Goal: Task Accomplishment & Management: Use online tool/utility

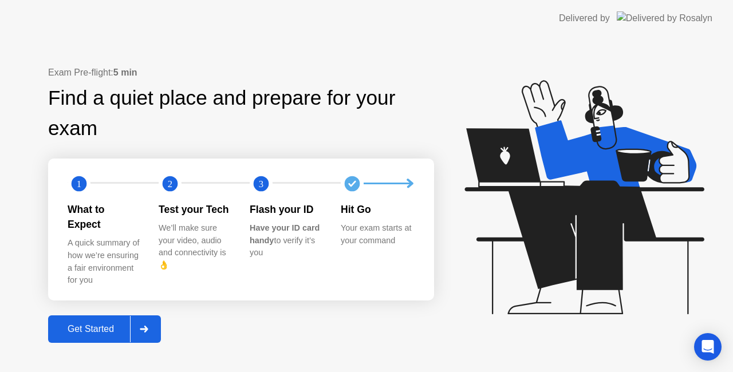
click at [77, 325] on div "Get Started" at bounding box center [91, 329] width 78 height 10
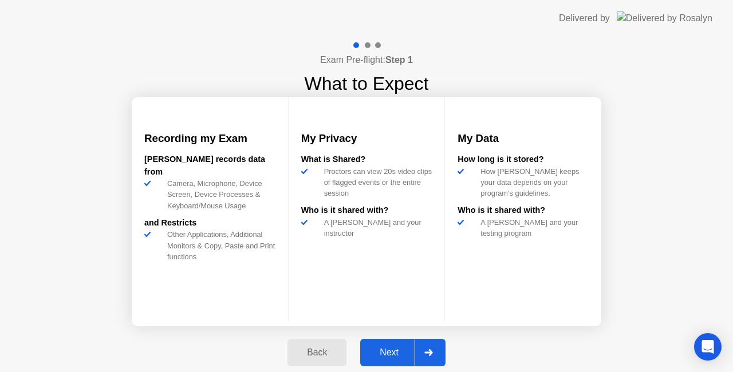
click at [430, 357] on div at bounding box center [427, 352] width 27 height 26
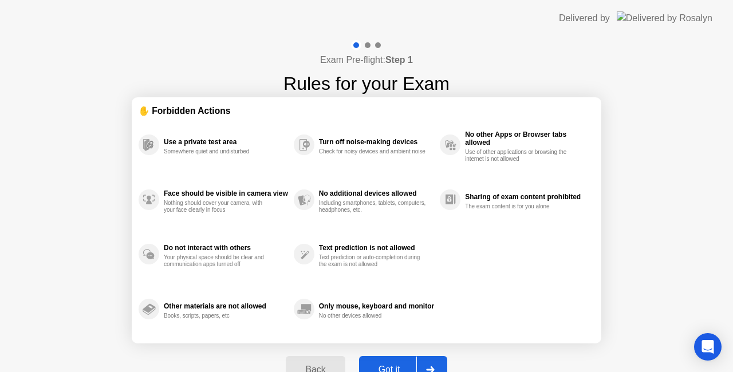
click at [390, 365] on div "Got it" at bounding box center [389, 370] width 54 height 10
select select "**********"
select select "*******"
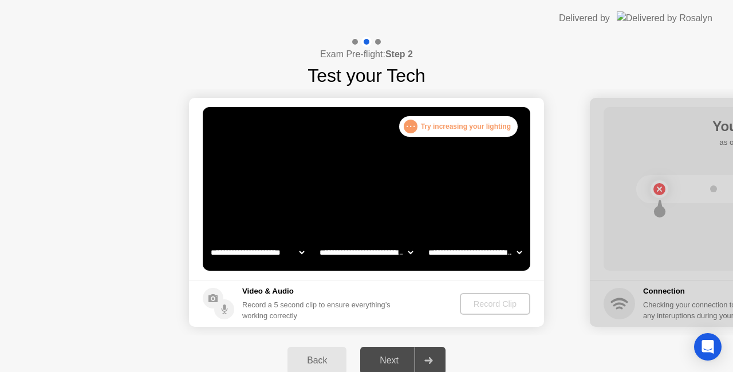
click at [390, 364] on div "Next" at bounding box center [389, 361] width 51 height 10
click at [411, 129] on div ". . ." at bounding box center [411, 127] width 14 height 14
click at [412, 129] on div ". . ." at bounding box center [411, 127] width 14 height 14
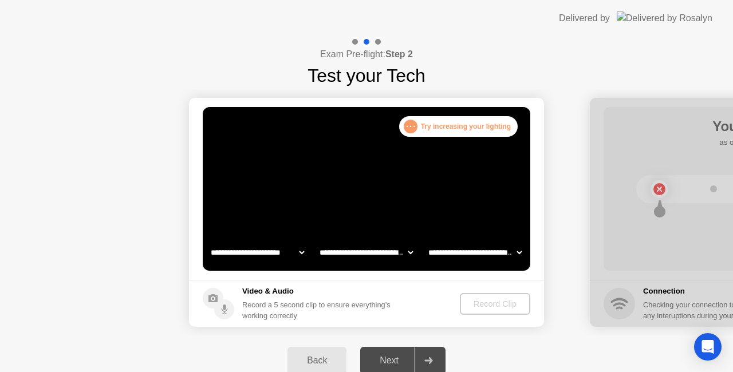
click at [412, 129] on div ". . ." at bounding box center [411, 127] width 14 height 14
click at [356, 173] on video at bounding box center [366, 189] width 327 height 164
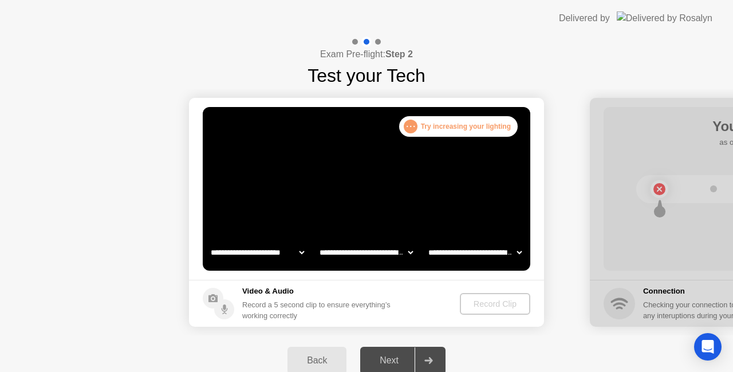
click at [356, 173] on video at bounding box center [366, 189] width 327 height 164
click at [424, 190] on video at bounding box center [366, 189] width 327 height 164
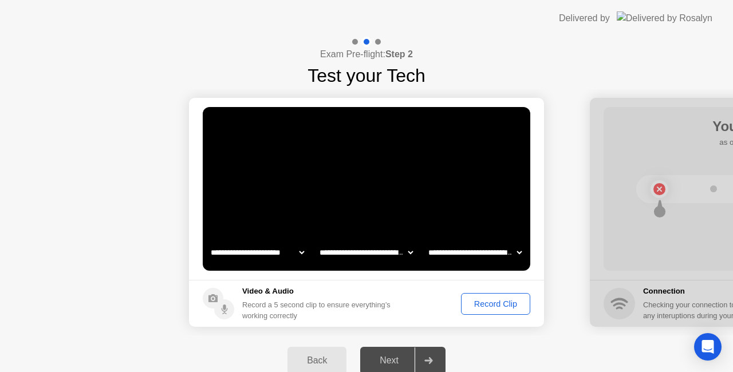
click at [489, 302] on div "Record Clip" at bounding box center [495, 303] width 61 height 9
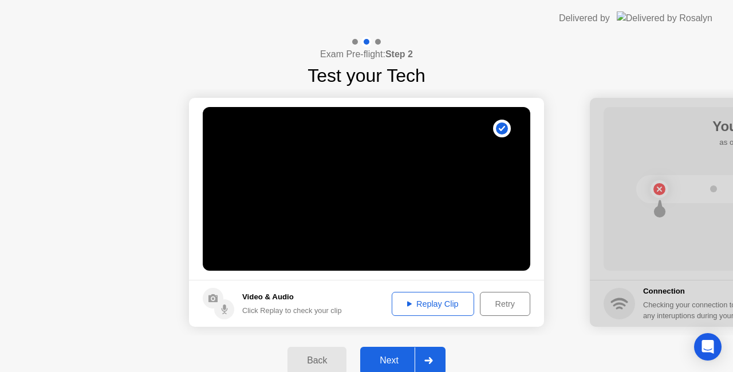
click at [427, 300] on div "Replay Clip" at bounding box center [433, 303] width 74 height 9
click at [386, 358] on div "Next" at bounding box center [389, 361] width 51 height 10
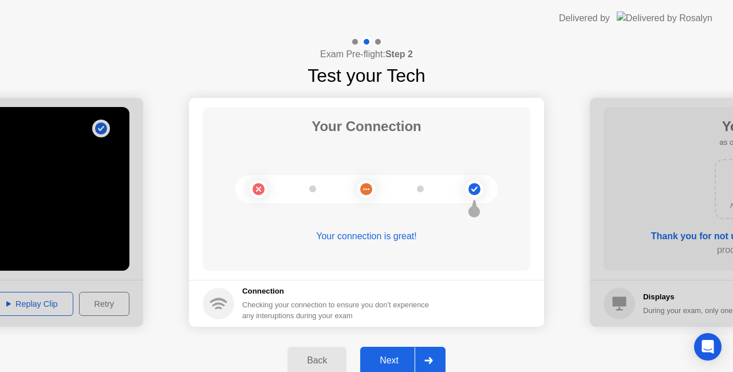
click at [386, 358] on div "Next" at bounding box center [389, 361] width 51 height 10
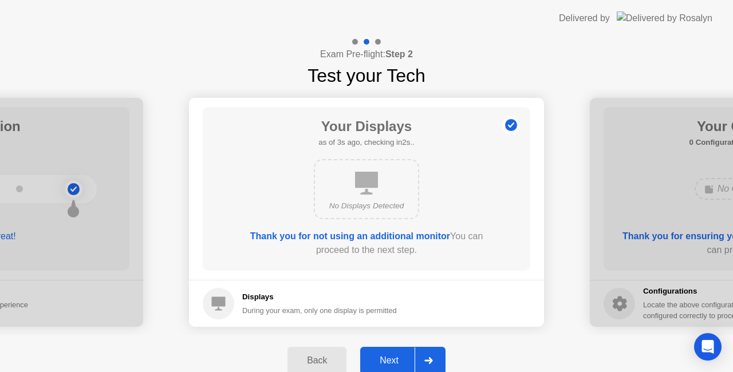
click at [386, 358] on div "Next" at bounding box center [389, 361] width 51 height 10
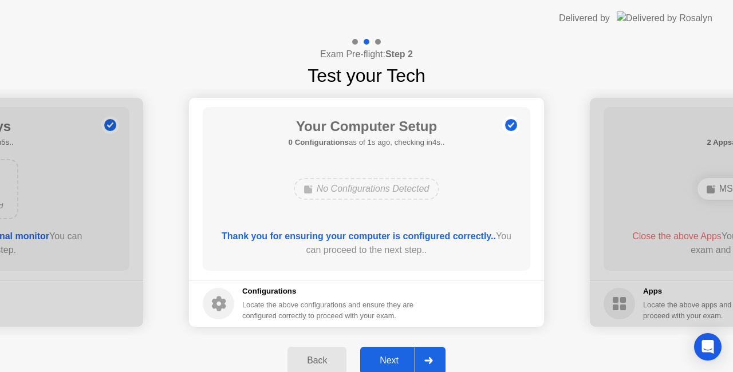
click at [387, 359] on div "Next" at bounding box center [389, 361] width 51 height 10
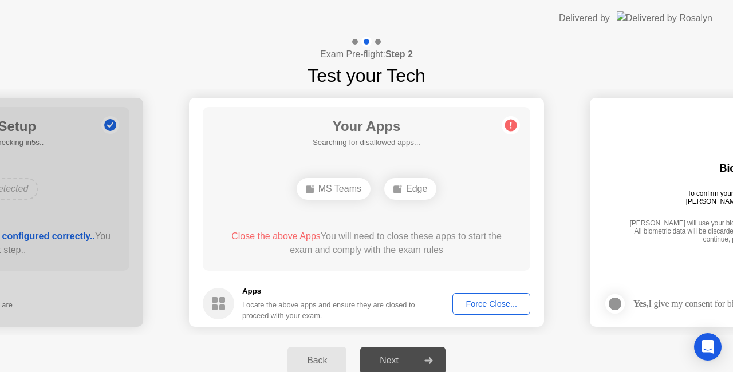
click at [482, 299] on div "Force Close..." at bounding box center [491, 303] width 70 height 9
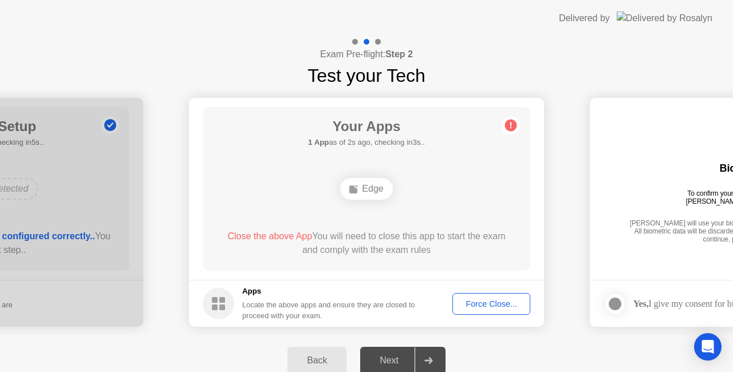
click at [491, 306] on div "Force Close..." at bounding box center [491, 303] width 70 height 9
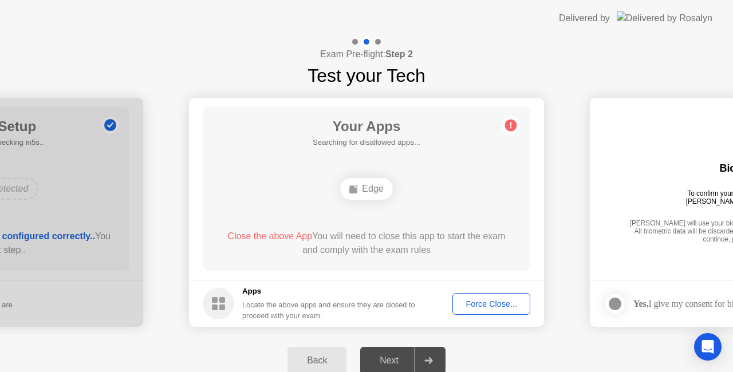
click at [487, 305] on div "Force Close..." at bounding box center [491, 303] width 70 height 9
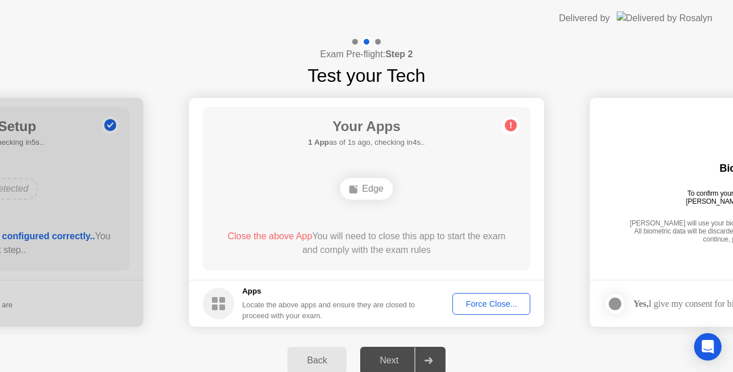
click at [368, 187] on div "Edge" at bounding box center [366, 189] width 52 height 22
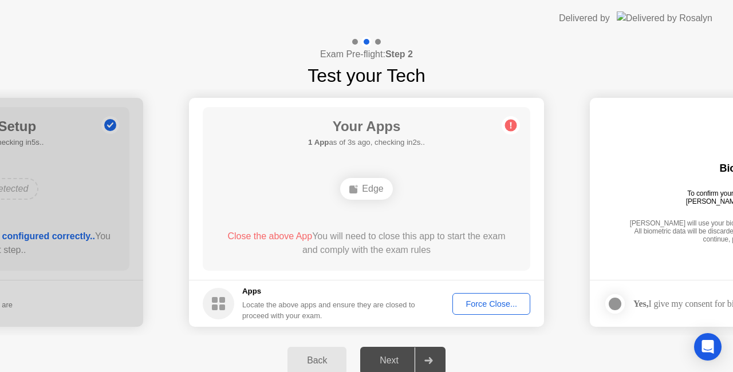
click at [368, 187] on div "Edge" at bounding box center [366, 189] width 52 height 22
click at [476, 305] on div "Force Close..." at bounding box center [491, 303] width 70 height 9
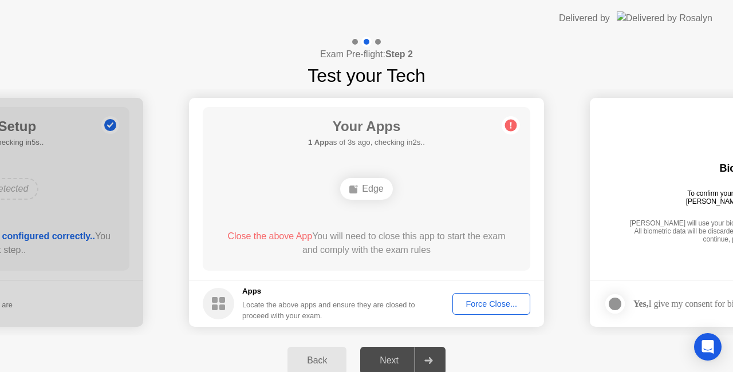
click at [498, 306] on div "Force Close..." at bounding box center [491, 303] width 70 height 9
